Goal: Book appointment/travel/reservation

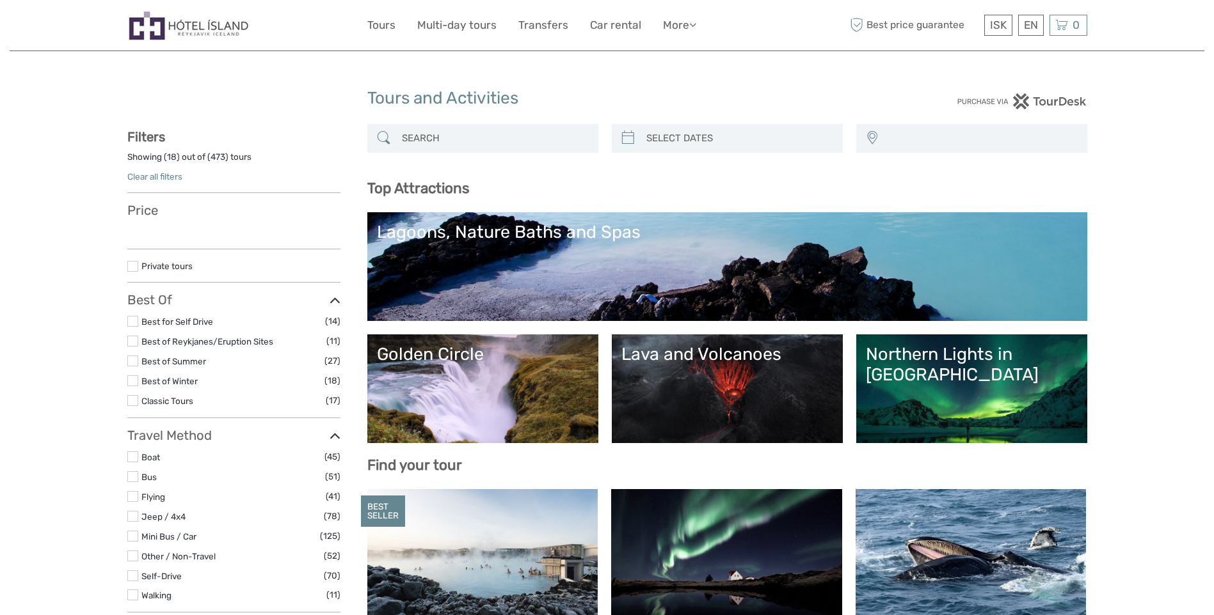
select select
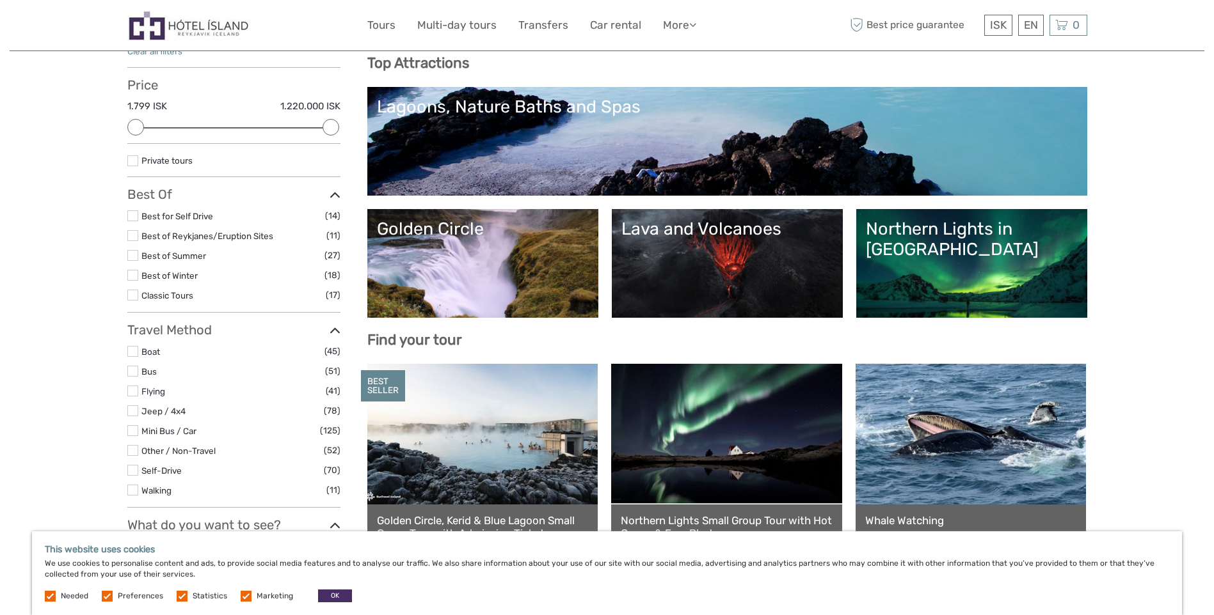
scroll to position [192, 0]
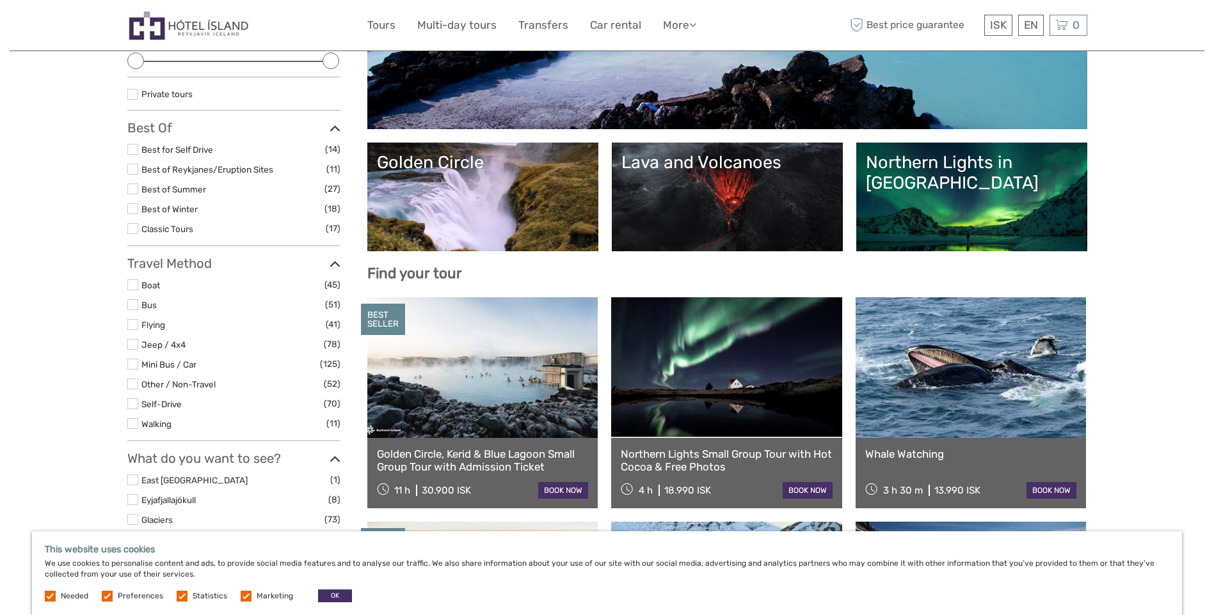
click at [455, 187] on link "Golden Circle" at bounding box center [483, 197] width 212 height 90
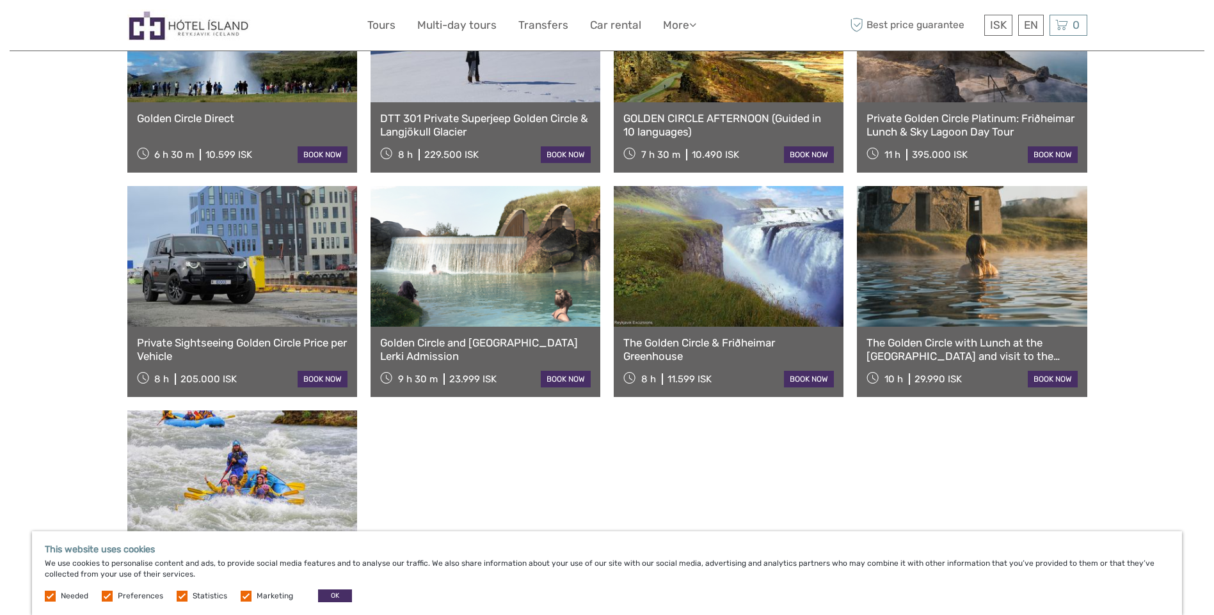
scroll to position [960, 0]
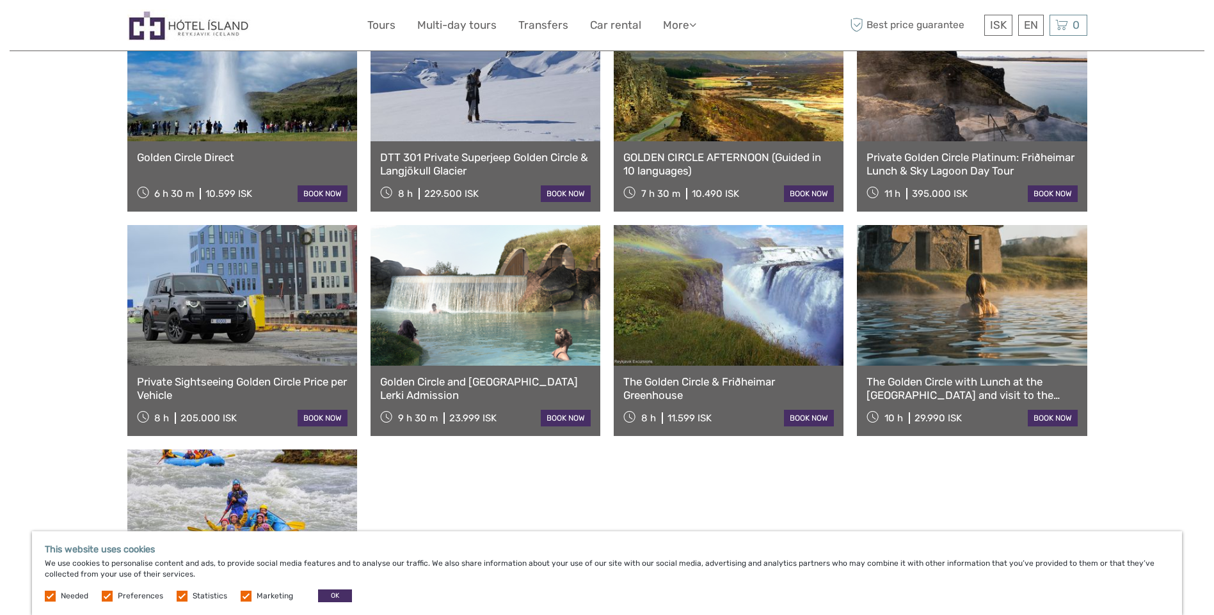
click at [552, 376] on link "Golden Circle and Laugarás Lagoon Lerki Admission" at bounding box center [485, 389] width 210 height 26
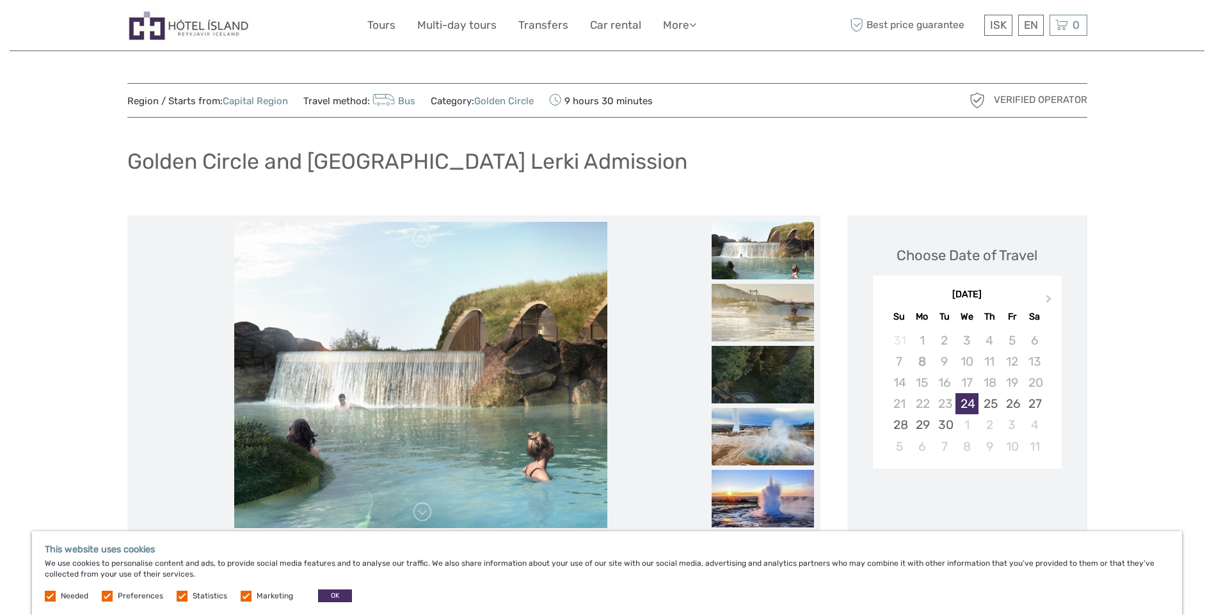
drag, startPoint x: 768, startPoint y: 420, endPoint x: 759, endPoint y: 407, distance: 15.6
click at [768, 420] on img at bounding box center [762, 437] width 102 height 58
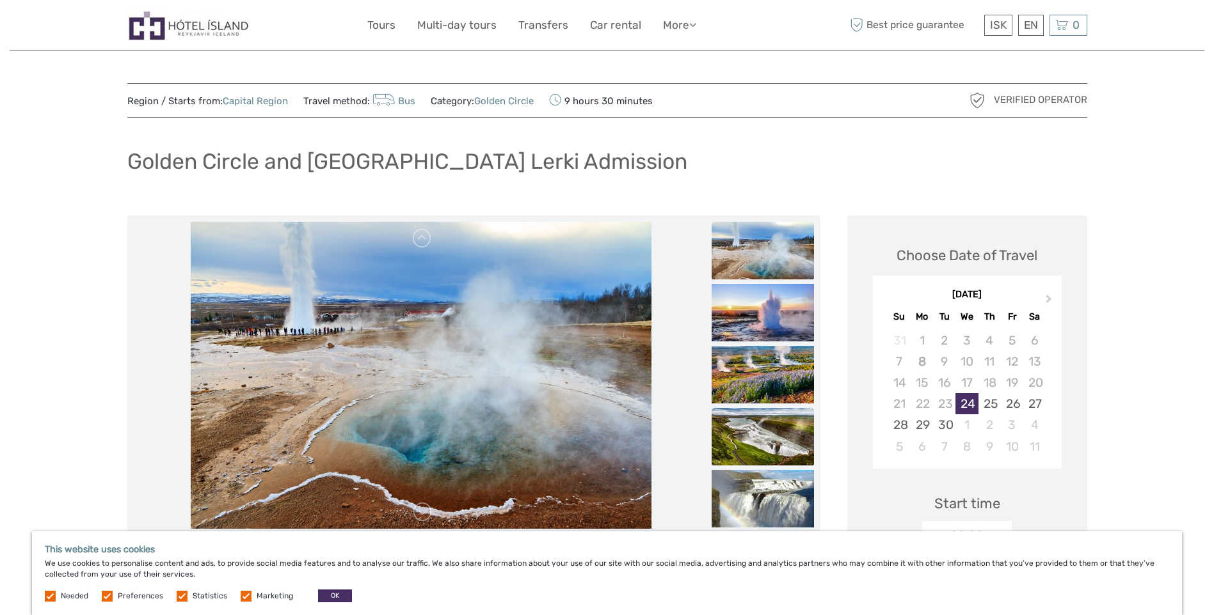
click at [760, 430] on img at bounding box center [762, 437] width 102 height 58
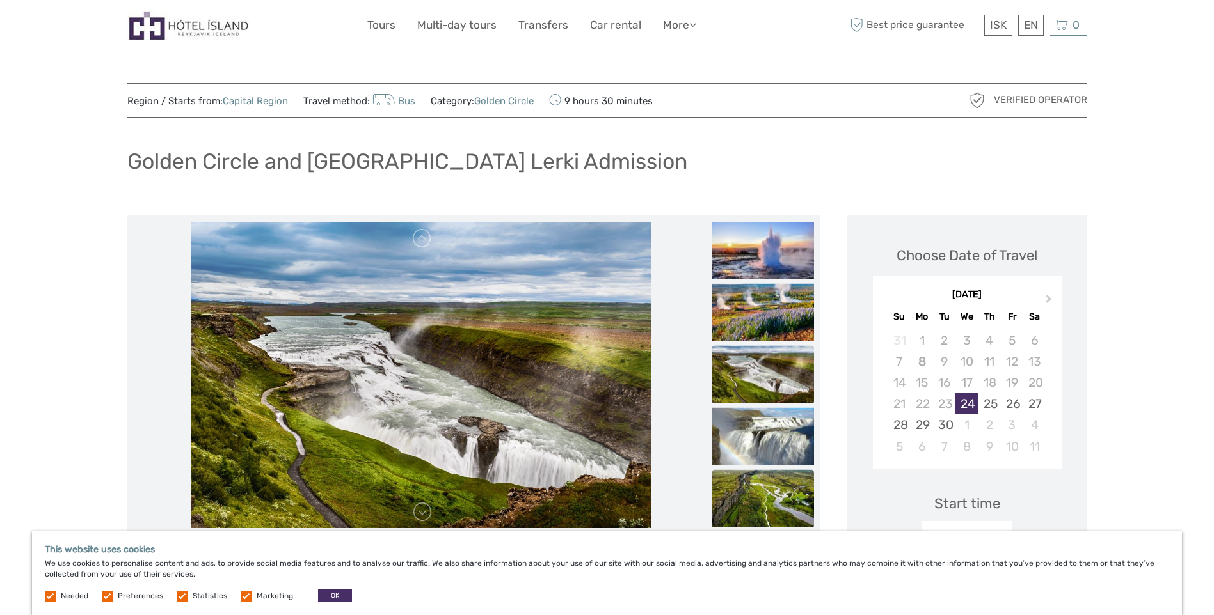
click at [777, 498] on img at bounding box center [762, 499] width 102 height 58
